Goal: Task Accomplishment & Management: Complete application form

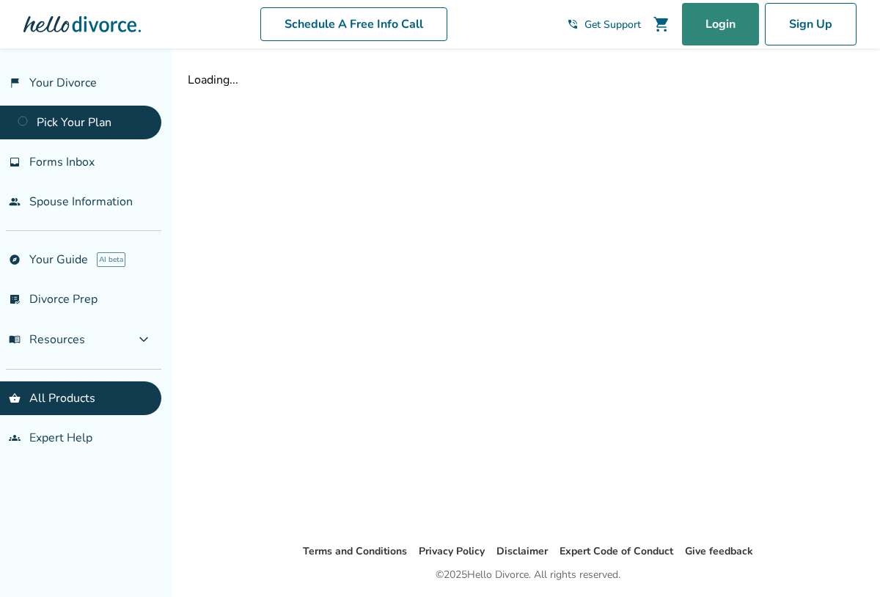
click at [707, 29] on link "Login" at bounding box center [720, 24] width 77 height 43
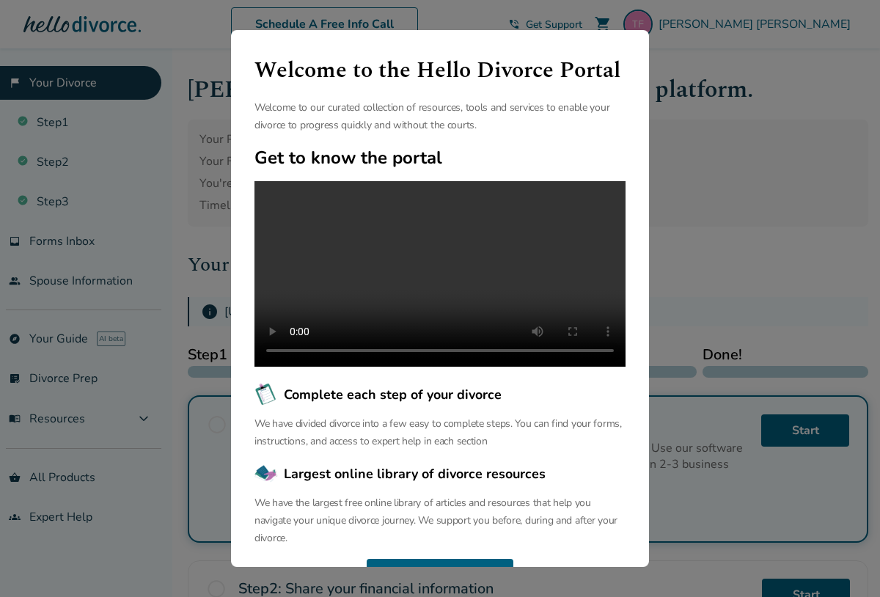
click at [663, 279] on div "Welcome to the Hello Divorce Portal Welcome to our curated collection of resour…" at bounding box center [440, 298] width 880 height 597
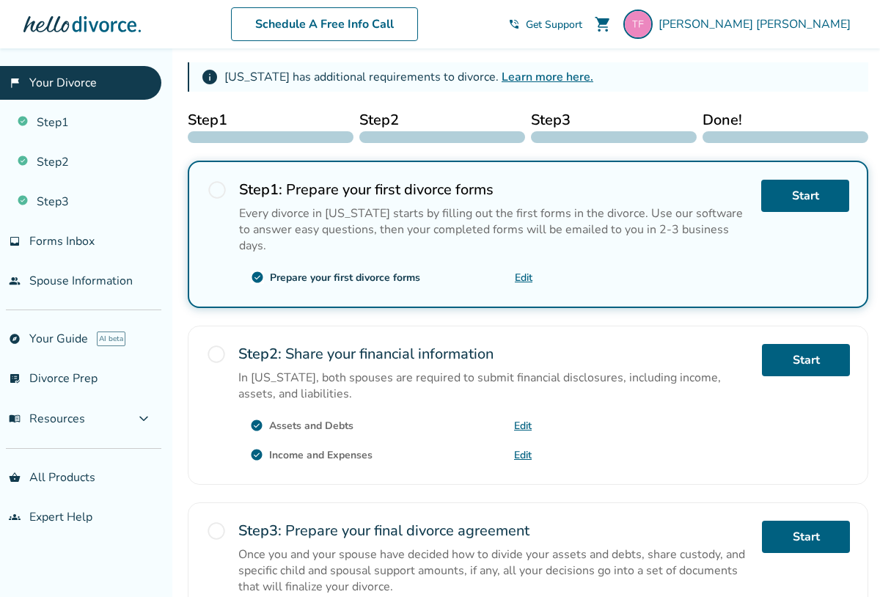
scroll to position [236, 0]
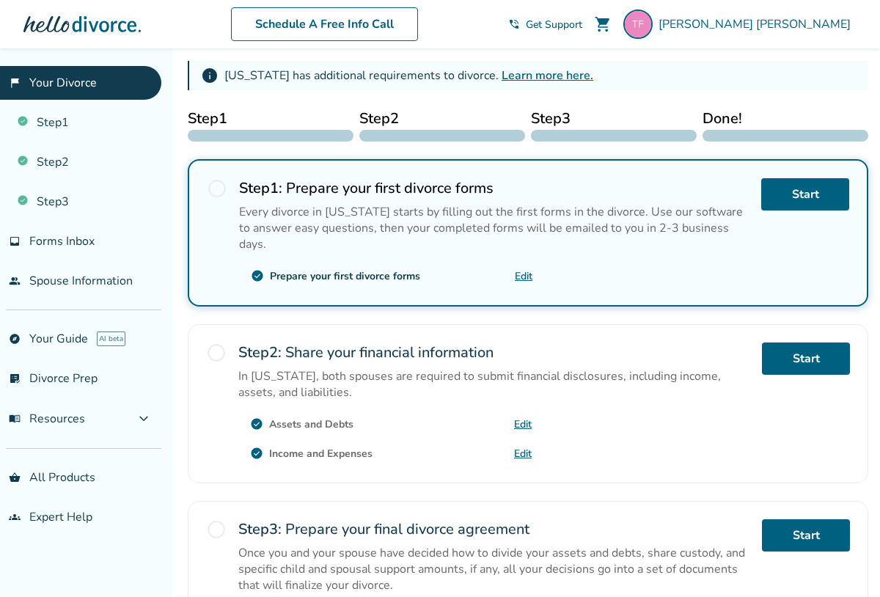
click at [530, 269] on link "Edit" at bounding box center [524, 276] width 18 height 14
click at [788, 348] on link "Start" at bounding box center [806, 359] width 88 height 32
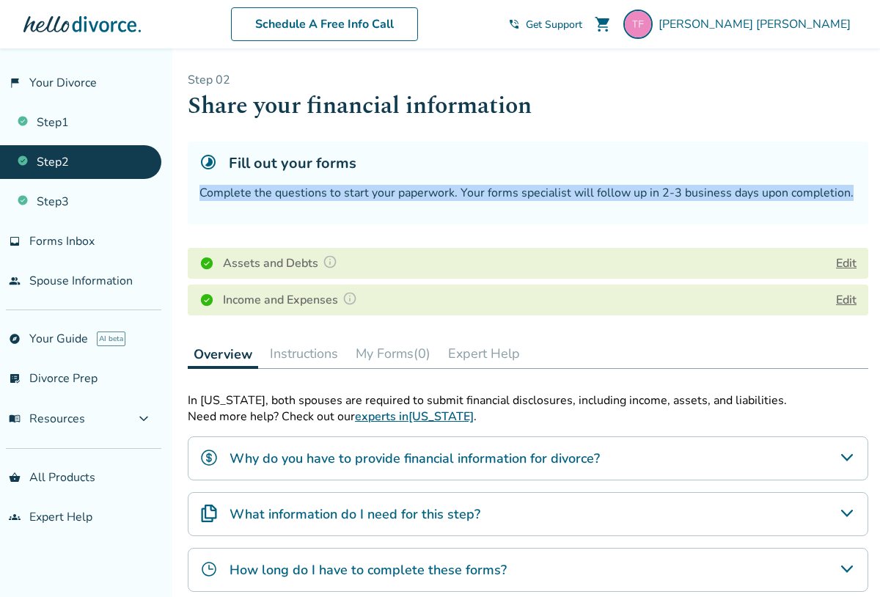
drag, startPoint x: 611, startPoint y: 221, endPoint x: 610, endPoint y: 151, distance: 69.7
click at [610, 151] on div "Fill out your forms Complete the questions to start your paperwork. Your forms …" at bounding box center [528, 183] width 681 height 83
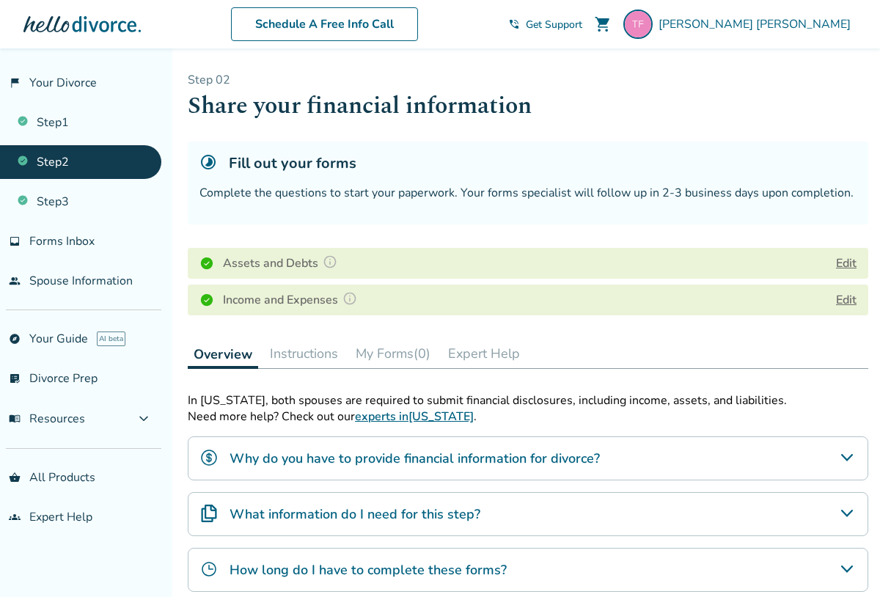
click at [729, 326] on div "Step 0 2 Share your financial information Fill out your forms Complete the ques…" at bounding box center [528, 397] width 681 height 651
click at [844, 264] on button "Edit" at bounding box center [846, 264] width 21 height 18
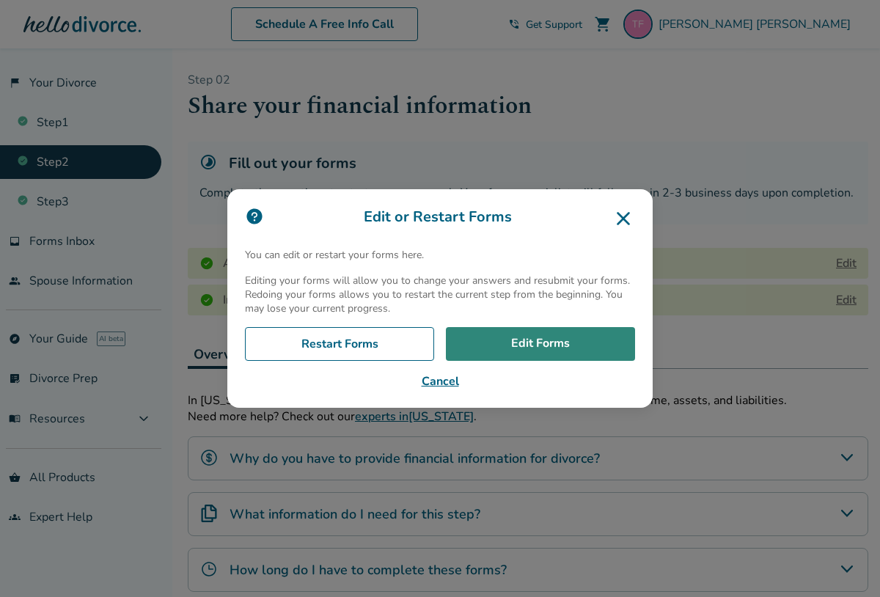
click at [519, 348] on link "Edit Forms" at bounding box center [540, 344] width 189 height 34
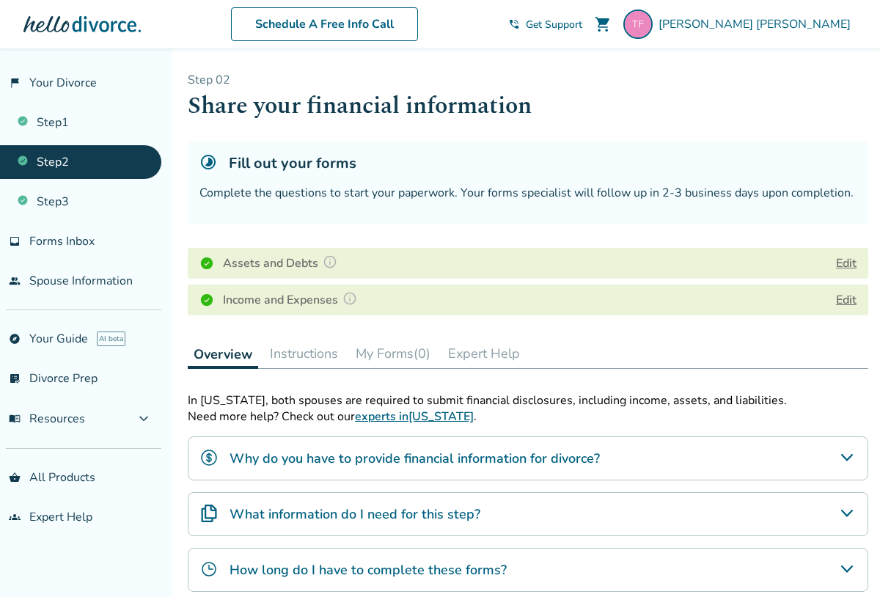
click at [848, 263] on button "Edit" at bounding box center [846, 264] width 21 height 18
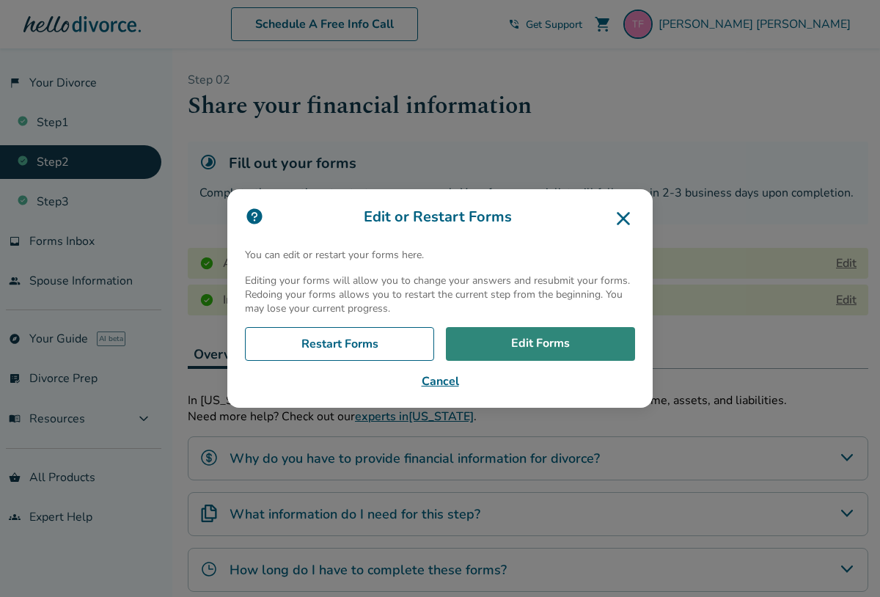
click at [528, 338] on link "Edit Forms" at bounding box center [540, 344] width 189 height 34
